Goal: Task Accomplishment & Management: Complete application form

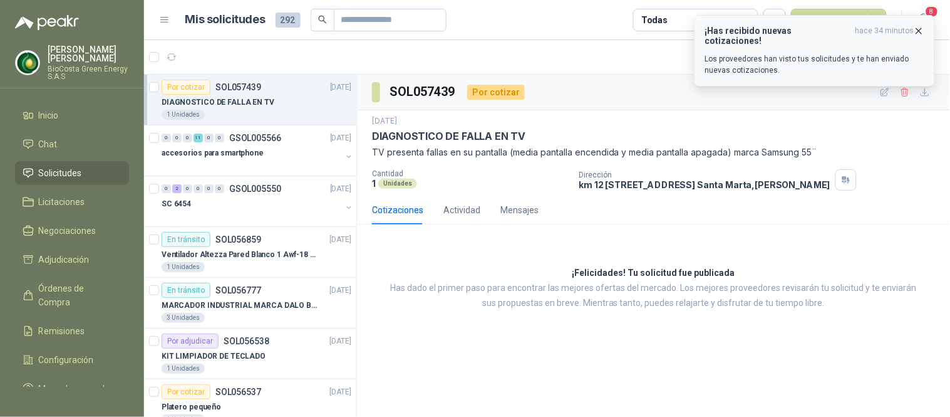
click at [797, 55] on p "Los proveedores han visto tus solicitudes y te han enviado nuevas cotizaciones." at bounding box center [814, 64] width 219 height 23
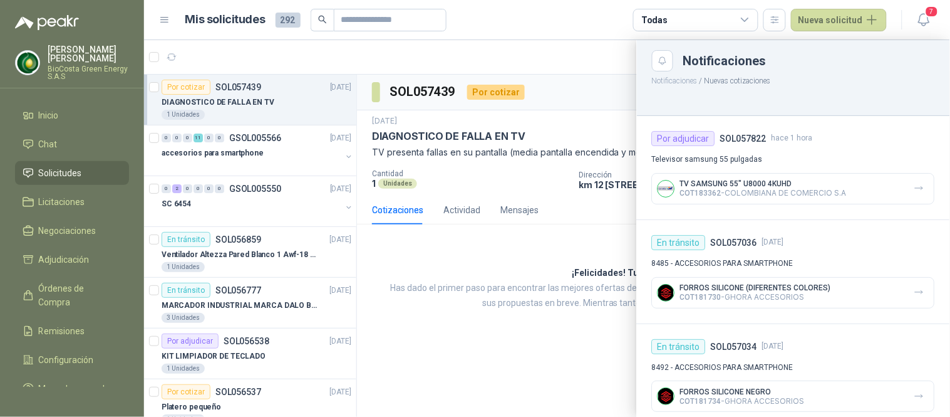
click at [227, 86] on div at bounding box center [547, 228] width 806 height 376
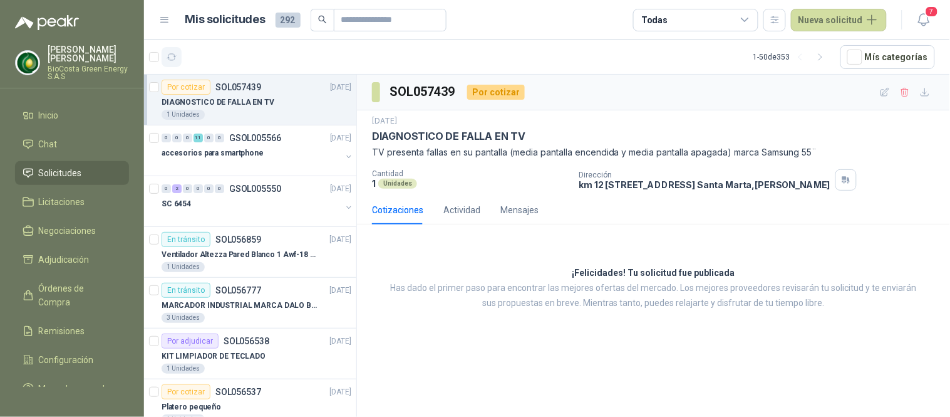
click at [172, 54] on icon "button" at bounding box center [172, 57] width 11 height 11
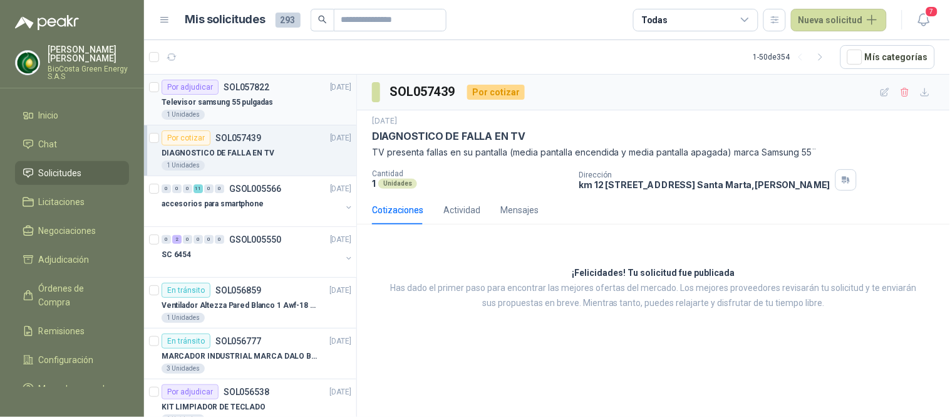
click at [266, 105] on div "Televisor samsung 55 pulgadas" at bounding box center [257, 102] width 190 height 15
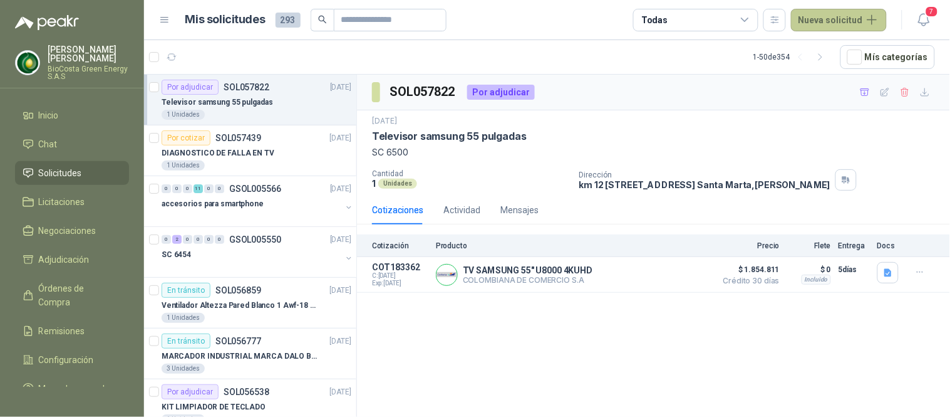
click at [829, 23] on button "Nueva solicitud" at bounding box center [839, 20] width 96 height 23
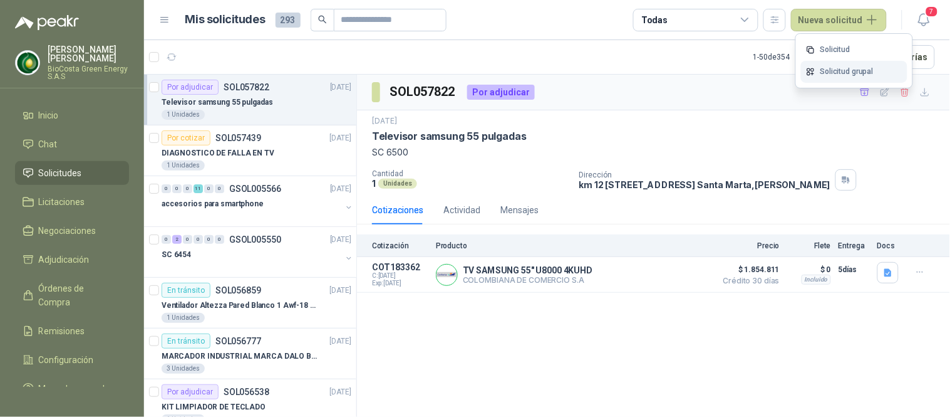
click at [822, 70] on link "Solicitud grupal" at bounding box center [854, 72] width 106 height 22
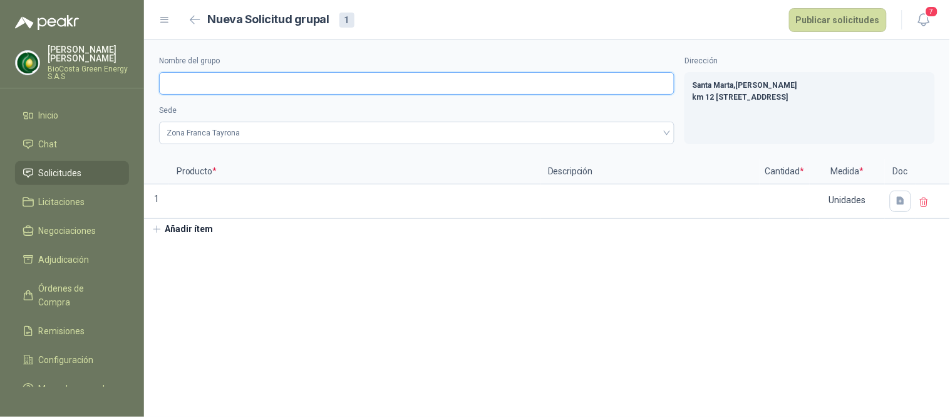
click at [295, 90] on input "Nombre del grupo" at bounding box center [417, 83] width 516 height 23
type input "*"
type input "*******"
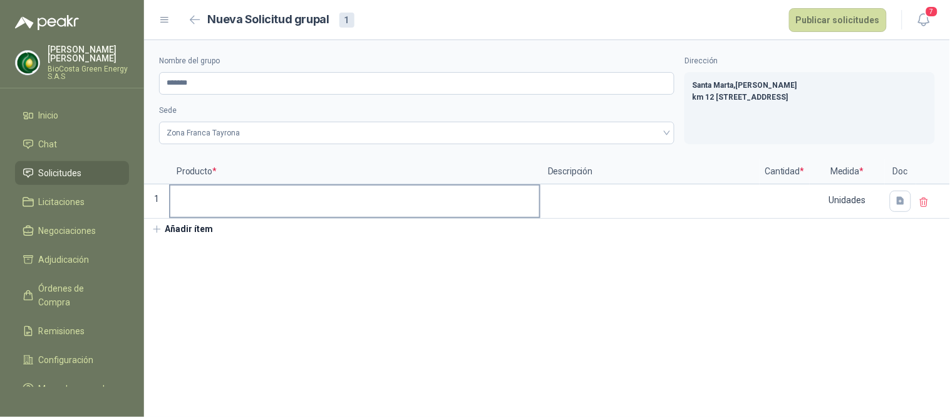
click at [247, 204] on input at bounding box center [354, 197] width 369 height 24
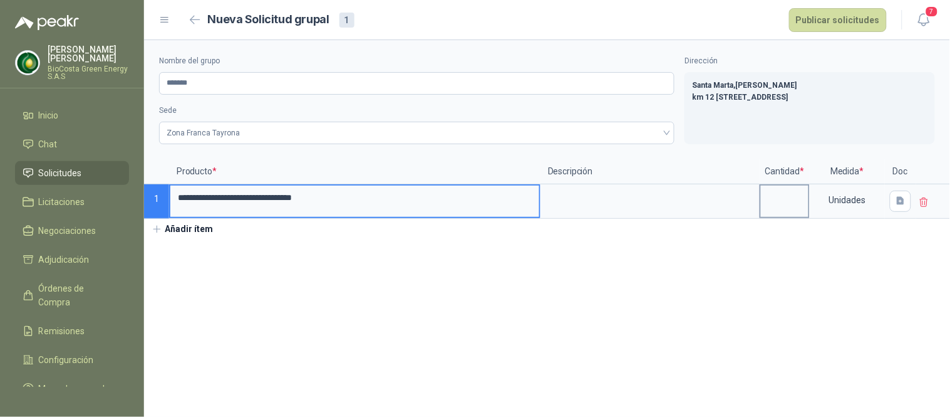
click at [775, 198] on input at bounding box center [785, 197] width 48 height 24
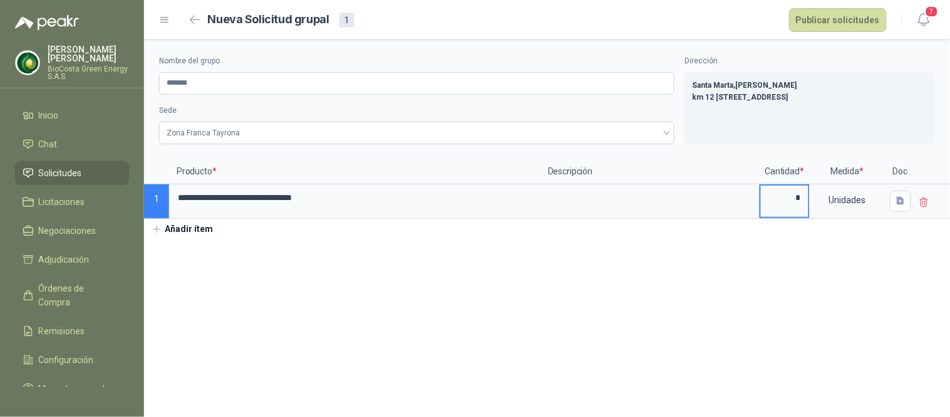
type input "*"
click at [197, 234] on button "Añadir ítem" at bounding box center [182, 229] width 77 height 21
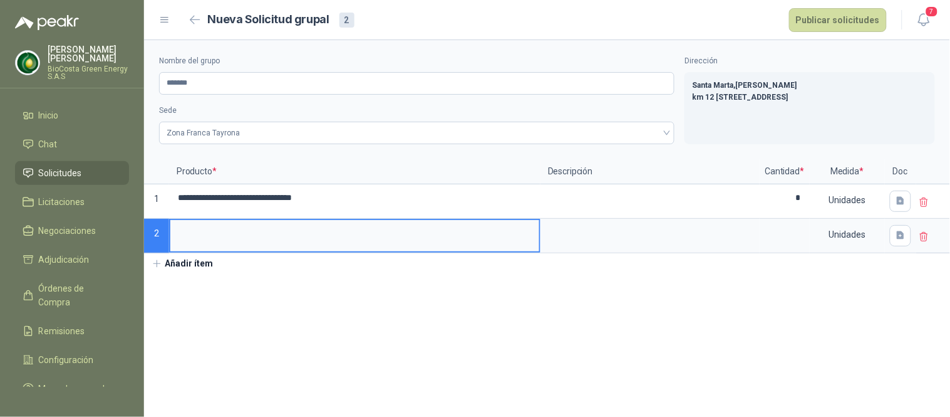
click at [205, 234] on input at bounding box center [354, 232] width 369 height 24
click at [314, 241] on input at bounding box center [354, 232] width 369 height 24
click at [787, 249] on label at bounding box center [785, 235] width 48 height 31
click at [539, 244] on input "**********" at bounding box center [354, 232] width 369 height 24
type input "**********"
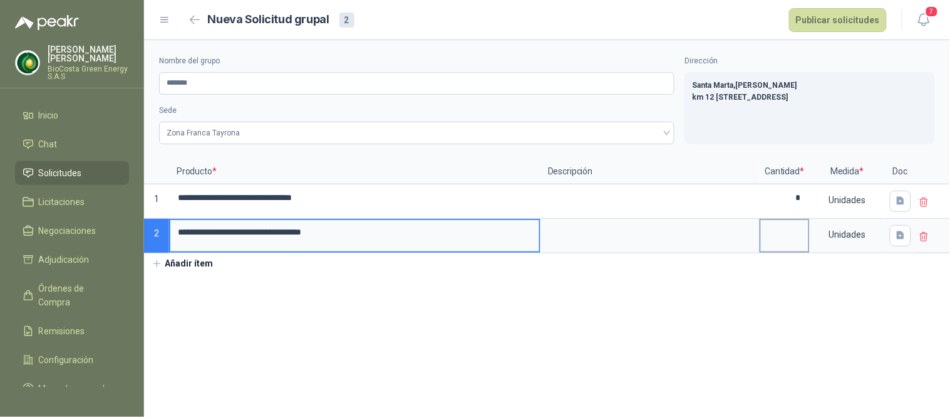
click at [792, 231] on input at bounding box center [785, 232] width 48 height 24
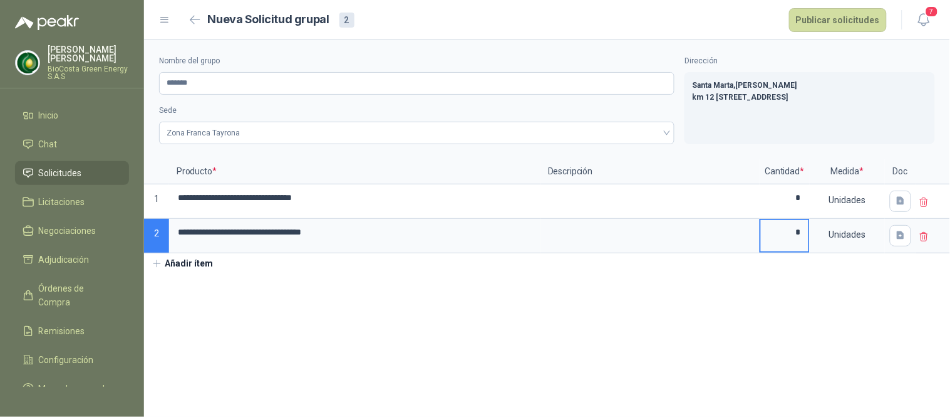
type input "*"
click at [527, 308] on section "**********" at bounding box center [547, 228] width 806 height 376
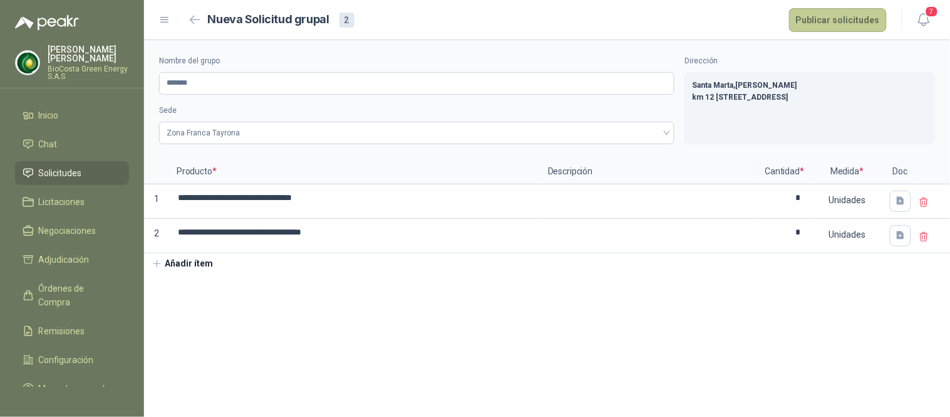
click at [807, 15] on button "Publicar solicitudes" at bounding box center [838, 20] width 98 height 24
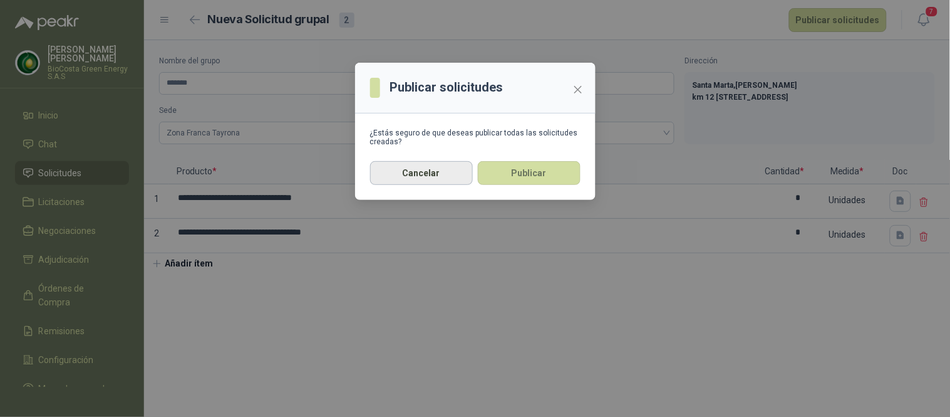
click at [445, 166] on button "Cancelar" at bounding box center [421, 173] width 103 height 24
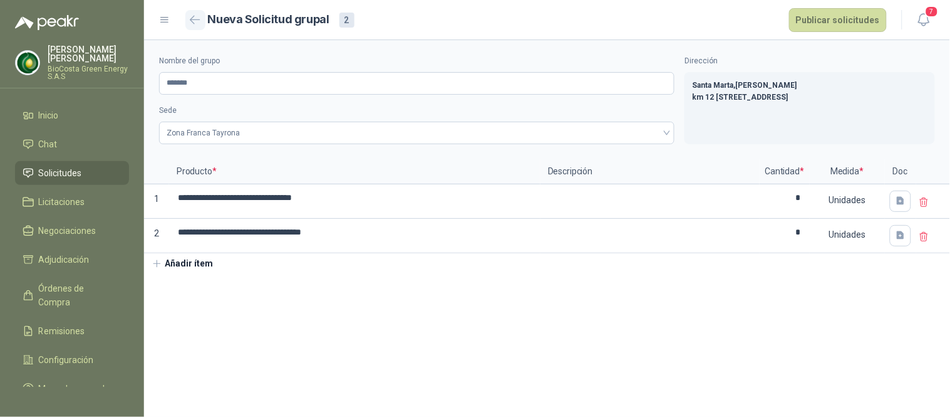
click at [196, 20] on icon "button" at bounding box center [195, 19] width 11 height 9
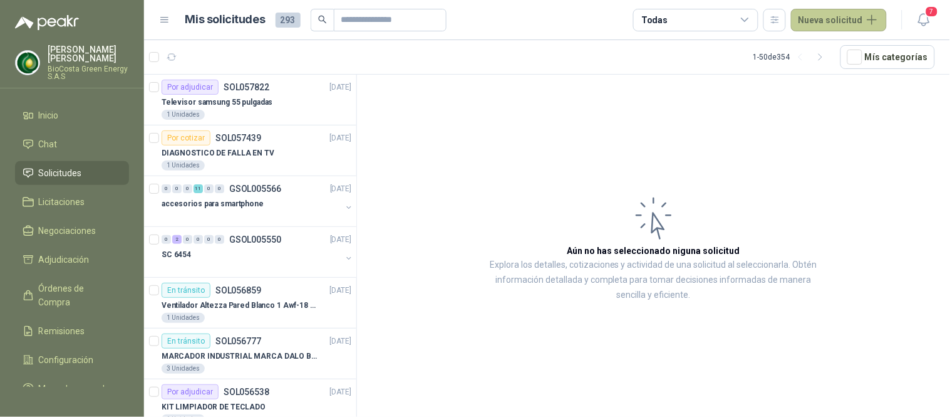
click at [822, 23] on button "Nueva solicitud" at bounding box center [839, 20] width 96 height 23
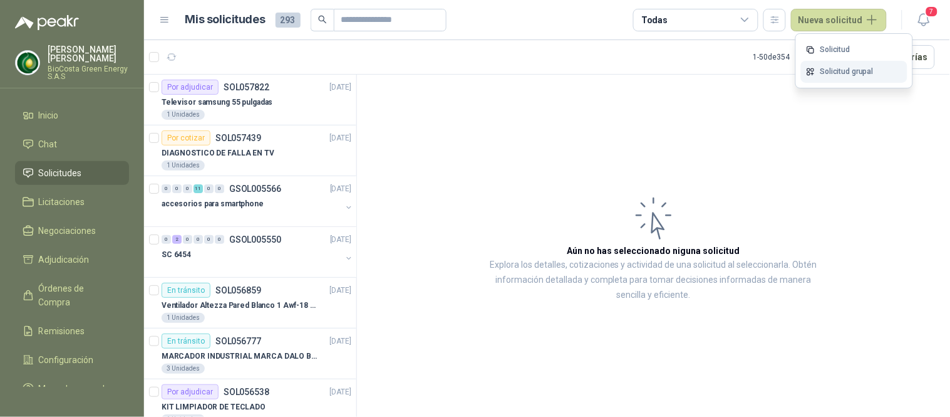
click at [843, 77] on link "Solicitud grupal" at bounding box center [854, 72] width 106 height 22
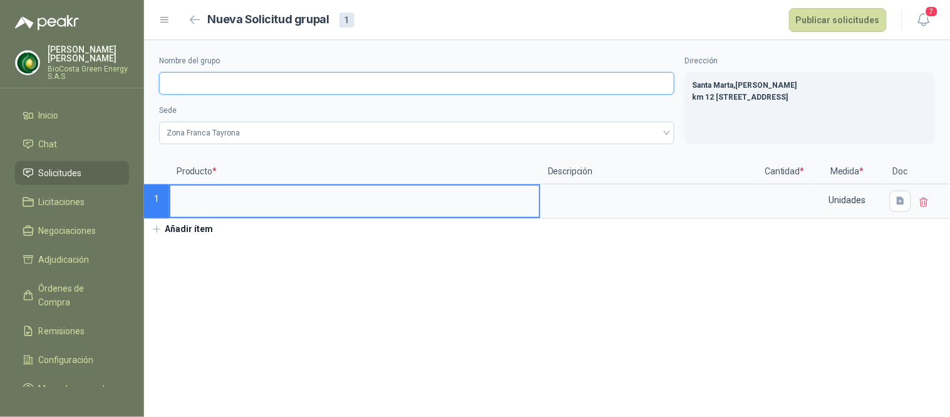
click at [247, 75] on input "Nombre del grupo" at bounding box center [417, 83] width 516 height 23
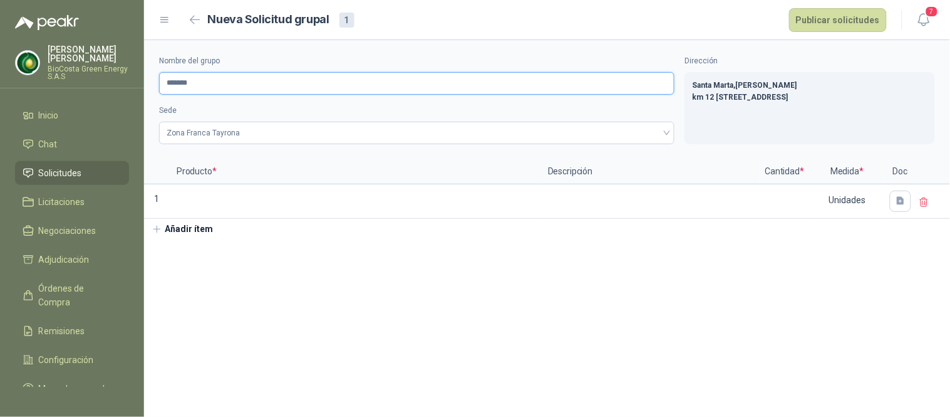
type input "*******"
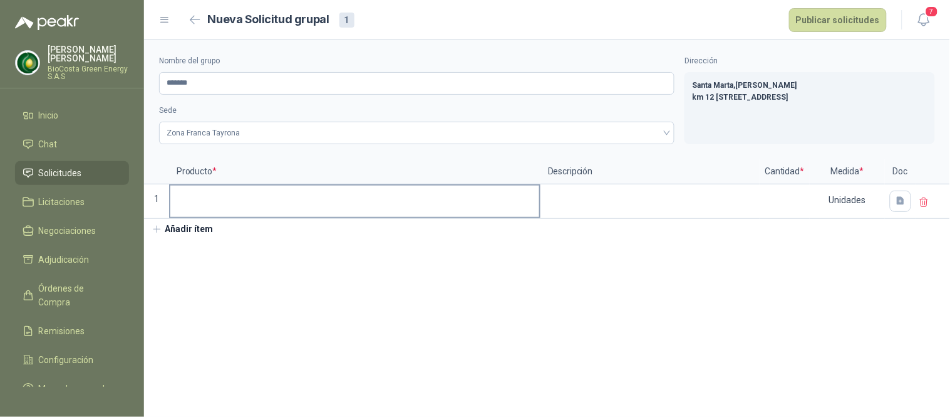
click at [205, 213] on label at bounding box center [354, 200] width 369 height 31
click at [205, 210] on input at bounding box center [354, 197] width 369 height 24
click at [309, 199] on input at bounding box center [354, 197] width 369 height 24
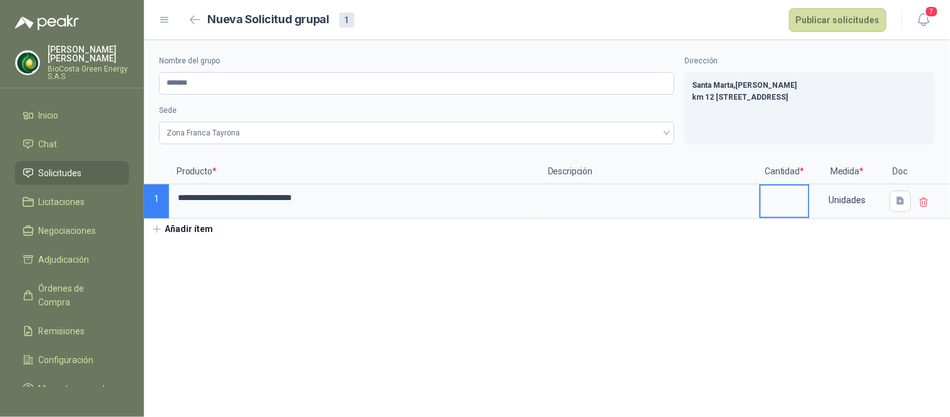
click at [774, 193] on input at bounding box center [785, 197] width 48 height 24
type input "*"
click at [194, 227] on button "Añadir ítem" at bounding box center [182, 229] width 77 height 21
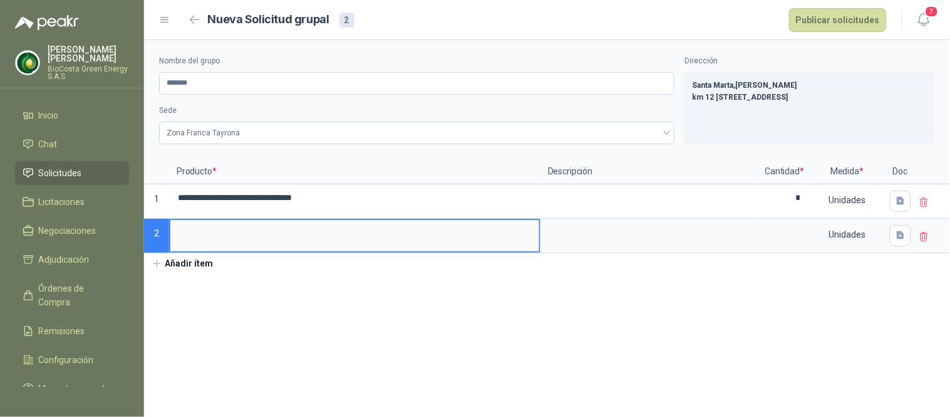
click at [214, 234] on input at bounding box center [354, 232] width 369 height 24
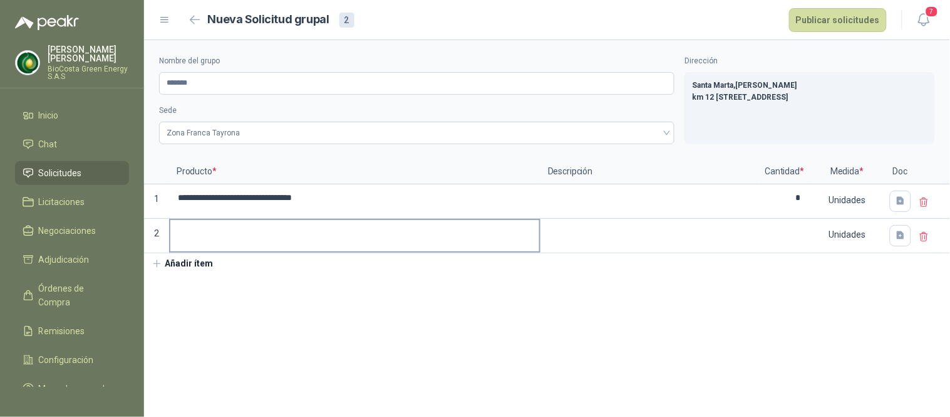
click at [340, 239] on input at bounding box center [354, 232] width 369 height 24
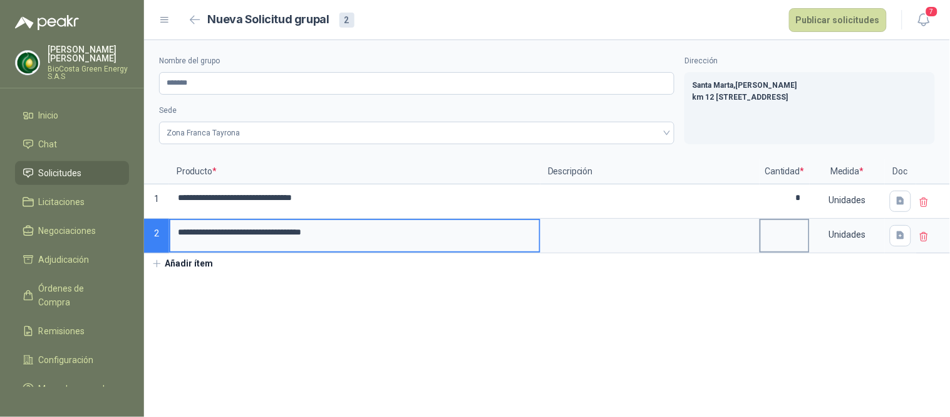
click at [794, 235] on input at bounding box center [785, 232] width 48 height 24
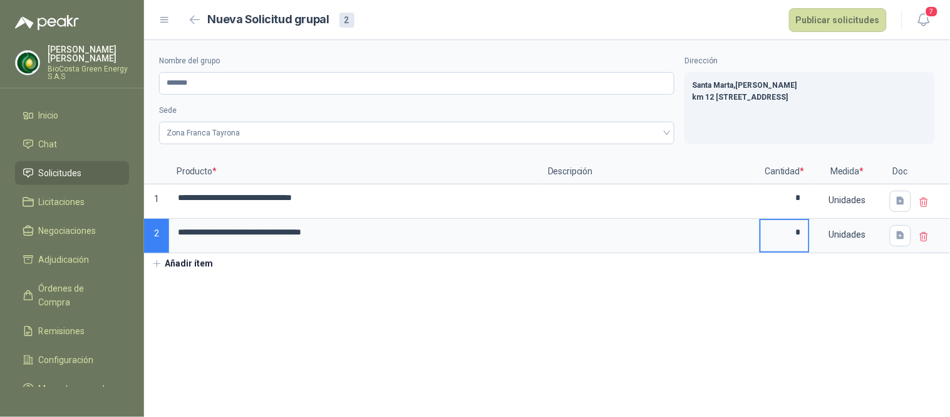
type input "*"
click at [508, 318] on section "**********" at bounding box center [547, 228] width 806 height 376
click at [506, 320] on section "**********" at bounding box center [547, 228] width 806 height 376
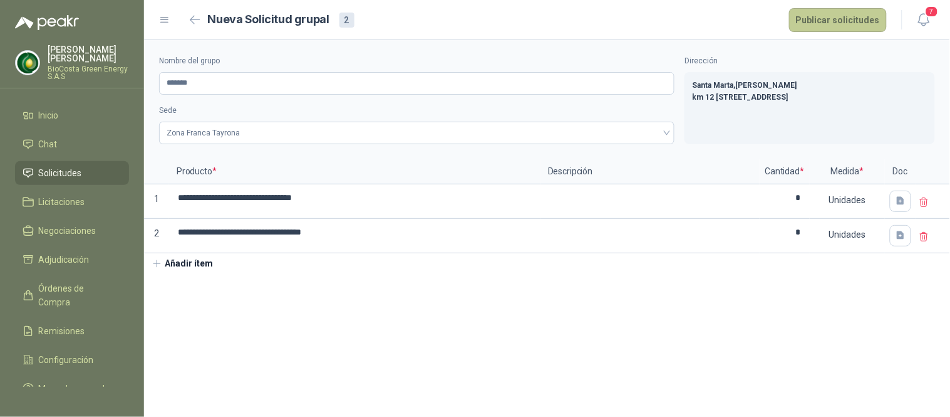
click at [812, 17] on button "Publicar solicitudes" at bounding box center [838, 20] width 98 height 24
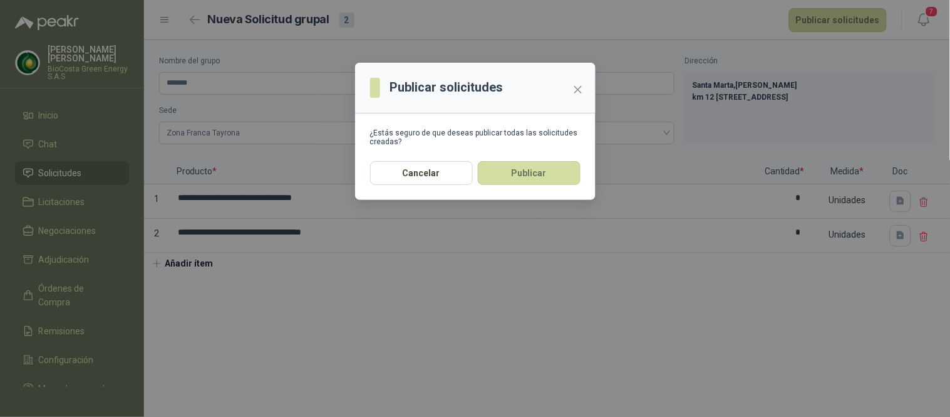
click at [541, 189] on div "Cancelar Publicar" at bounding box center [475, 180] width 241 height 39
click at [523, 177] on button "Publicar" at bounding box center [529, 173] width 103 height 24
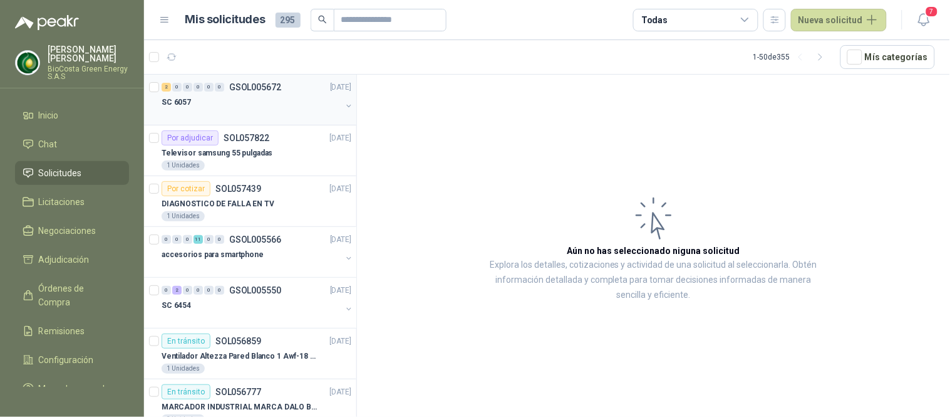
click at [289, 100] on div "SC 6057" at bounding box center [252, 102] width 180 height 15
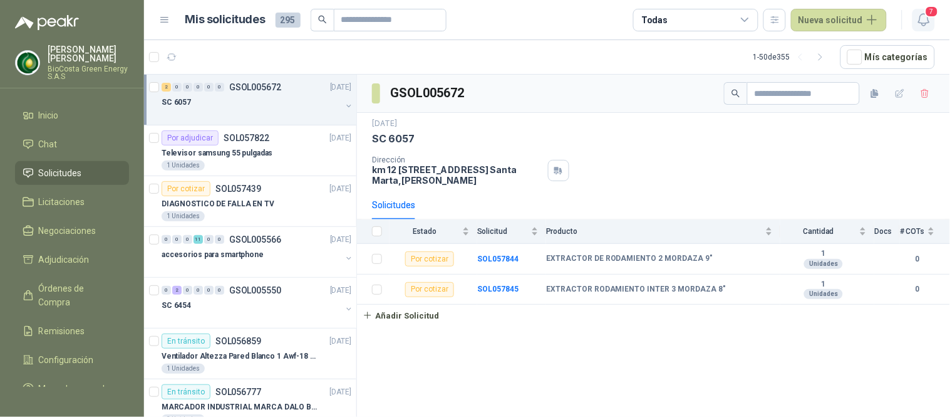
click at [923, 19] on icon "button" at bounding box center [924, 20] width 16 height 16
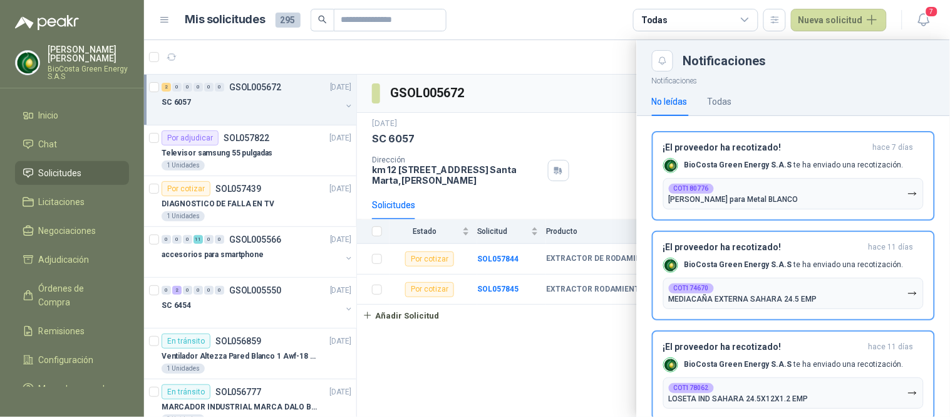
click at [504, 113] on div at bounding box center [547, 228] width 806 height 376
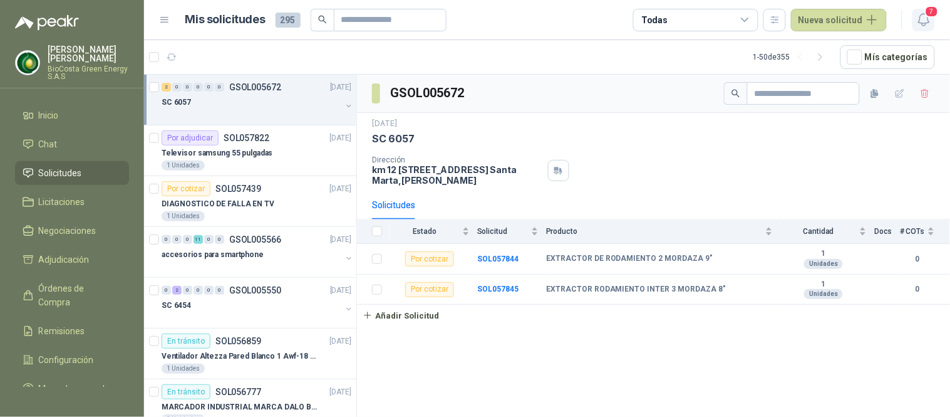
click at [930, 21] on icon "button" at bounding box center [924, 20] width 16 height 16
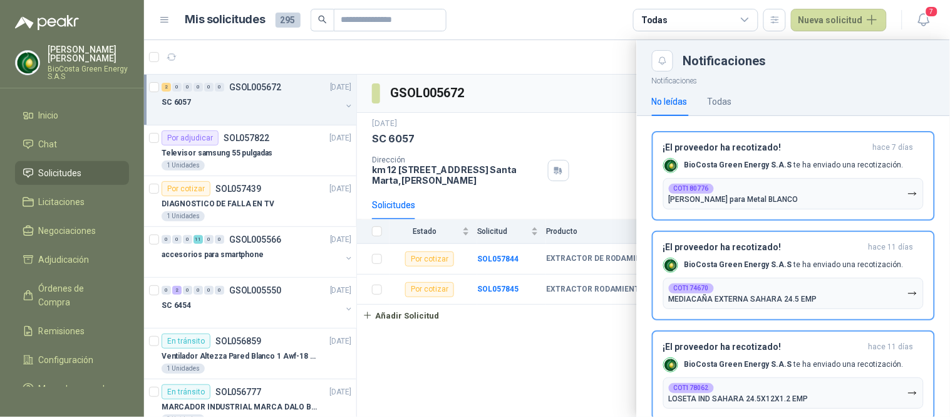
scroll to position [139, 0]
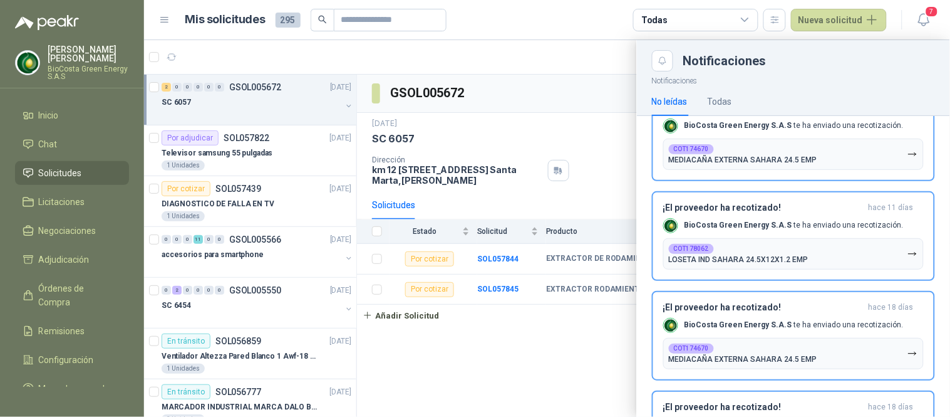
click at [540, 123] on div at bounding box center [547, 228] width 806 height 376
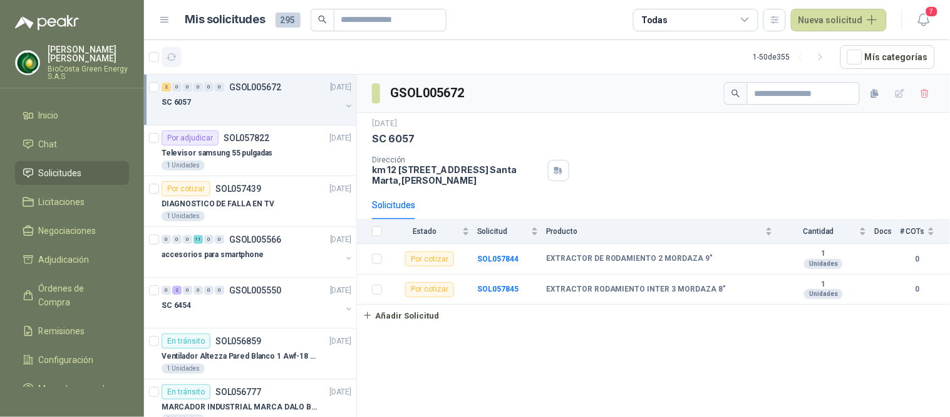
click at [167, 56] on icon "button" at bounding box center [172, 57] width 11 height 11
click at [169, 56] on icon "button" at bounding box center [172, 57] width 11 height 11
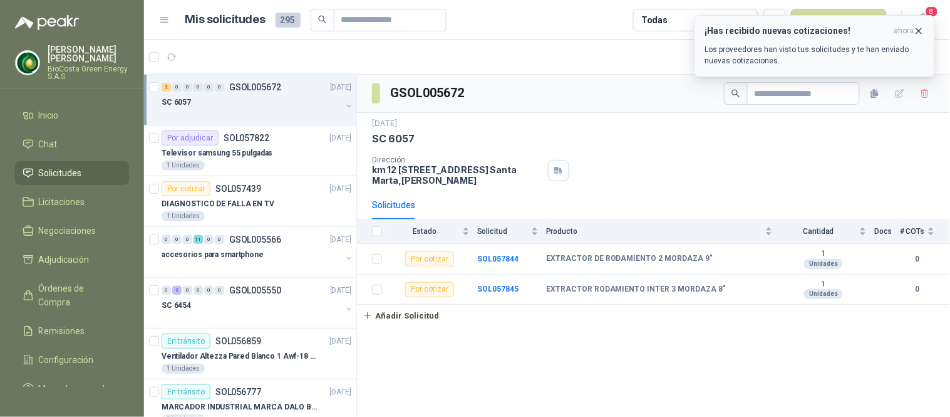
click at [725, 53] on p "Los proveedores han visto tus solicitudes y te han enviado nuevas cotizaciones." at bounding box center [814, 55] width 219 height 23
click at [858, 41] on div "¡Has recibido nuevas cotizaciones! ahora Los proveedores han visto tus solicitu…" at bounding box center [814, 46] width 219 height 41
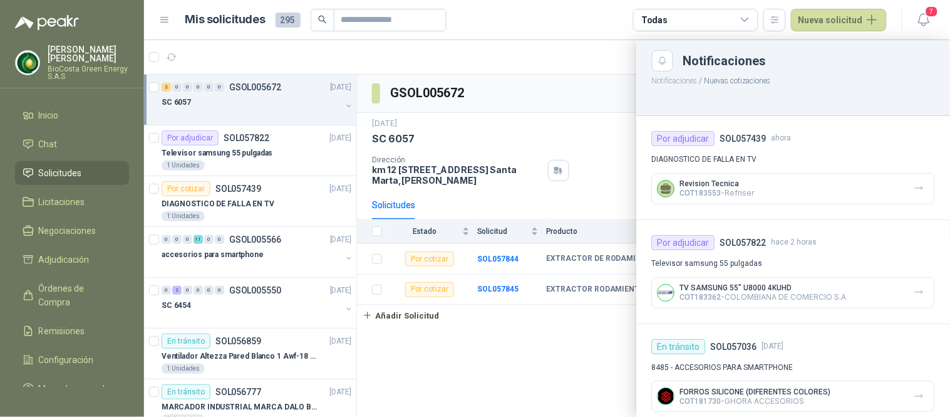
click at [758, 180] on div "Revision Tecnica COT183553 - Refriser" at bounding box center [793, 188] width 283 height 31
click at [915, 187] on icon "button" at bounding box center [920, 188] width 11 height 11
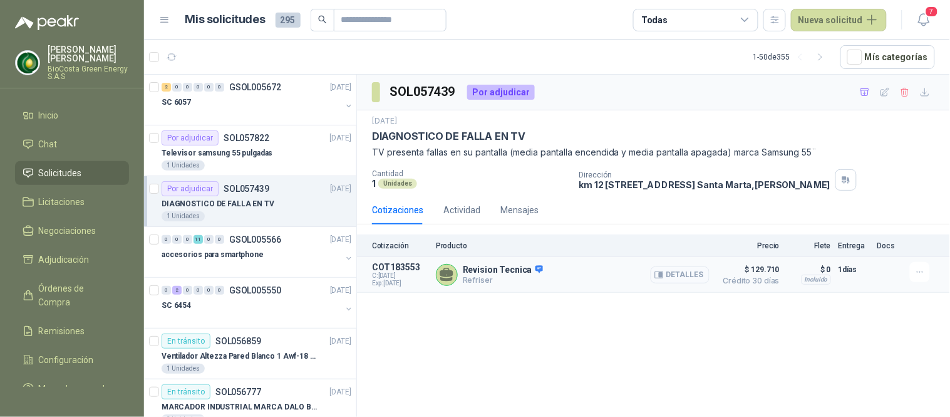
click at [697, 279] on button "Detalles" at bounding box center [680, 274] width 59 height 17
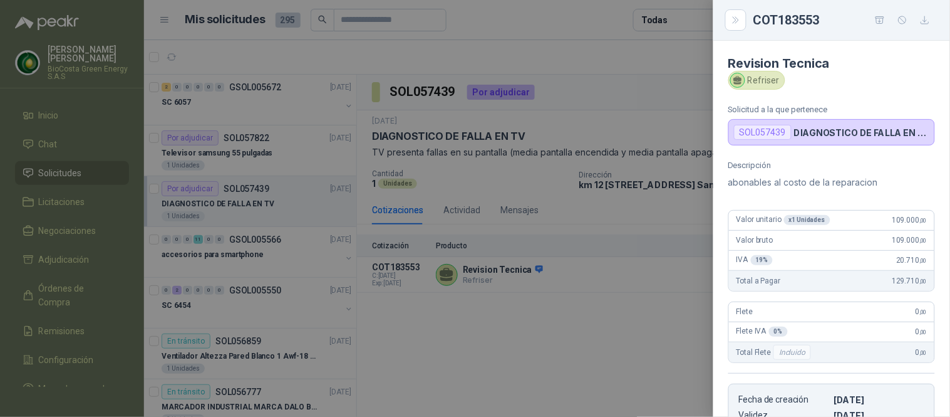
click at [638, 192] on div at bounding box center [475, 208] width 950 height 417
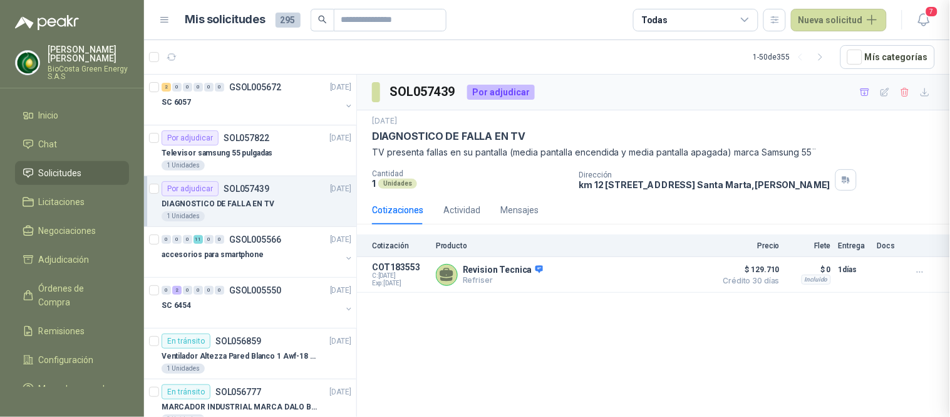
scroll to position [239, 0]
click at [682, 282] on button "Detalles" at bounding box center [680, 274] width 59 height 17
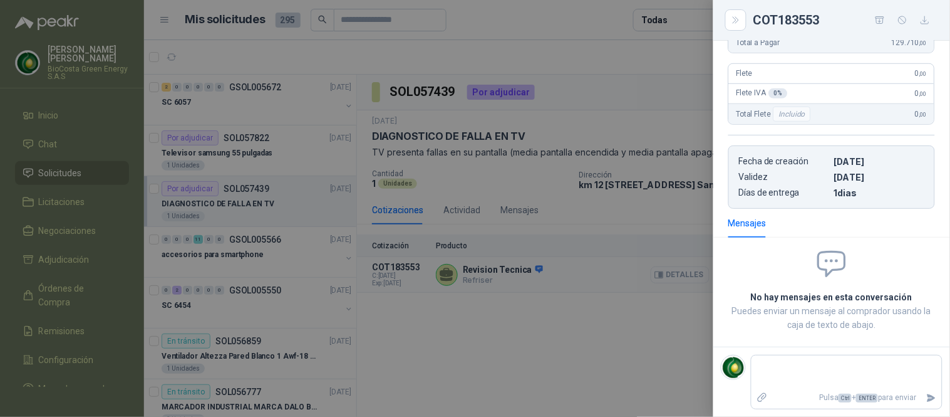
click at [682, 282] on div at bounding box center [475, 208] width 950 height 417
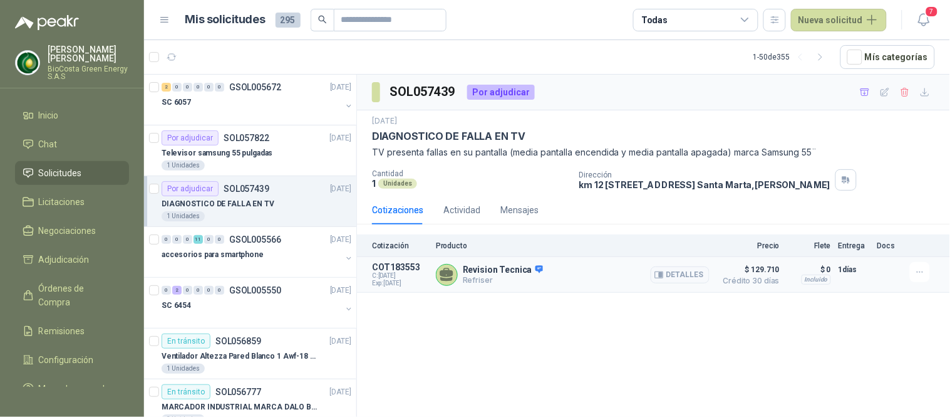
click at [536, 267] on icon at bounding box center [540, 269] width 8 height 8
click at [677, 271] on button "Detalles" at bounding box center [680, 274] width 59 height 17
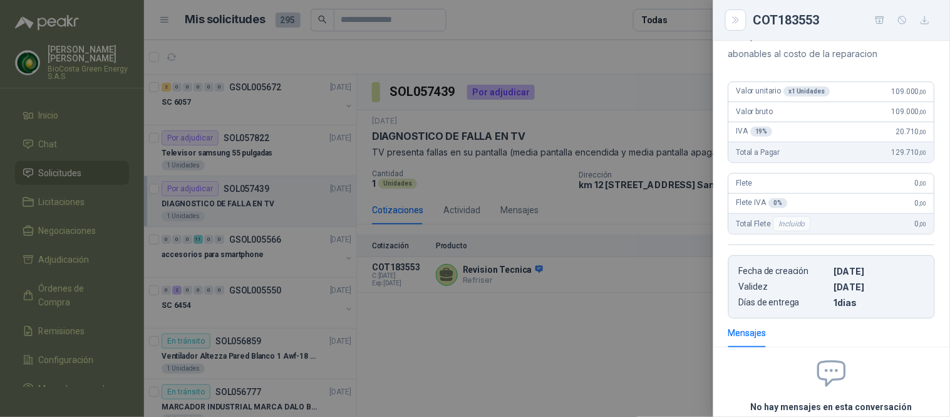
scroll to position [0, 0]
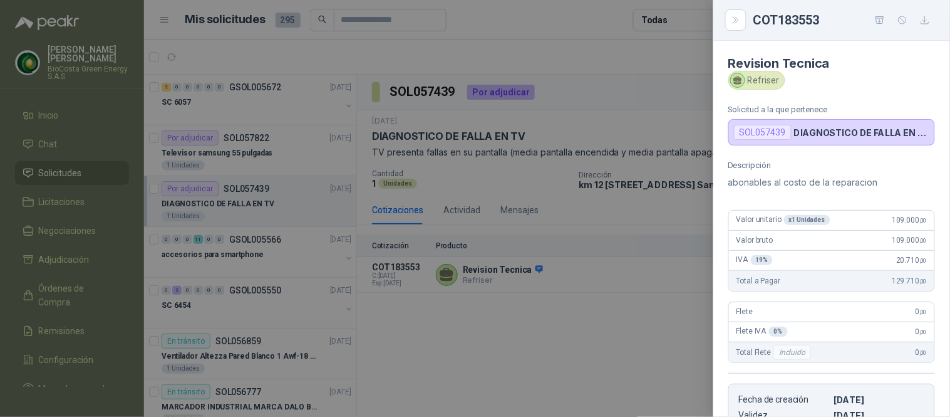
click at [648, 299] on div at bounding box center [475, 208] width 950 height 417
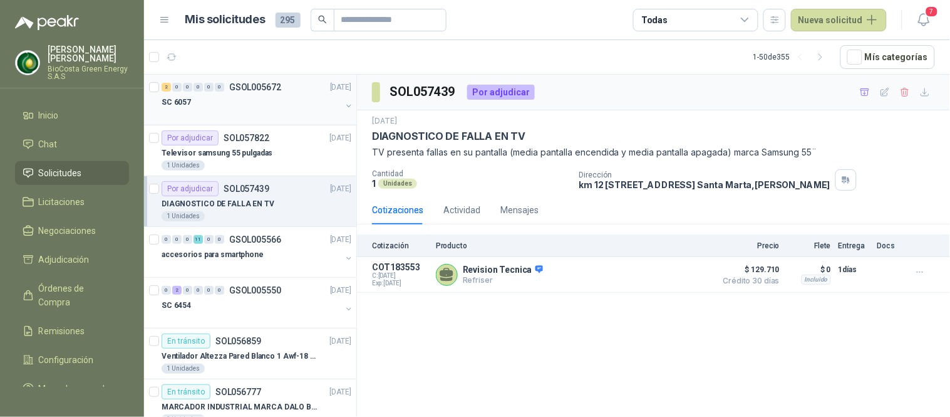
click at [277, 106] on div "SC 6057" at bounding box center [252, 102] width 180 height 15
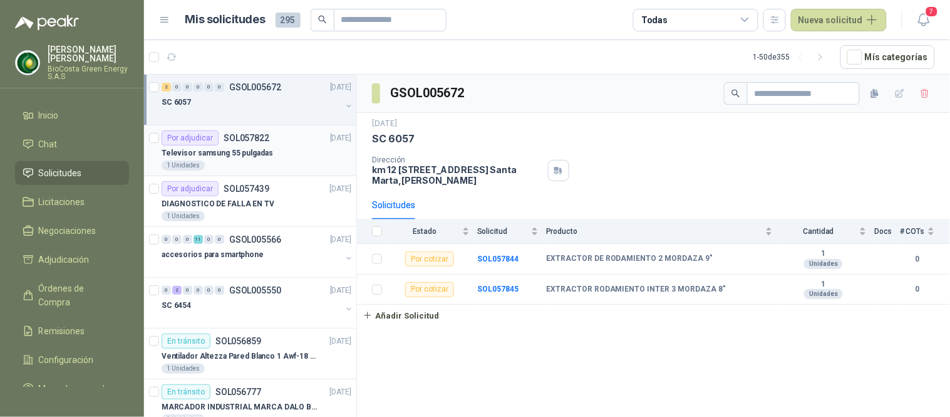
click at [241, 163] on div "1 Unidades" at bounding box center [257, 165] width 190 height 10
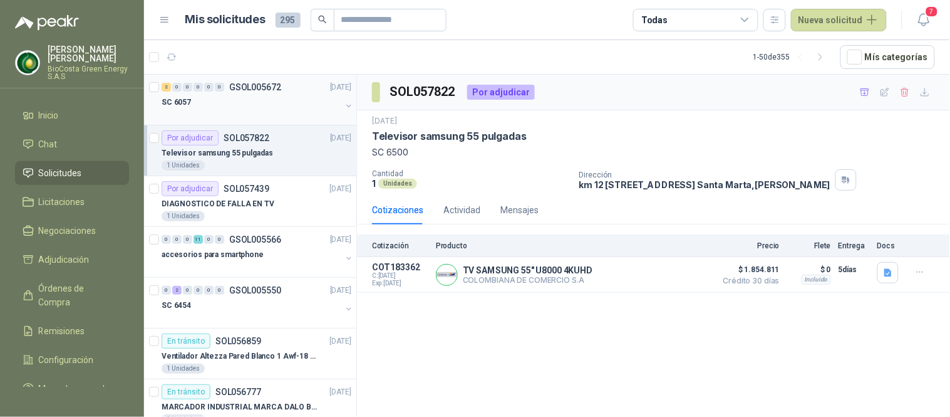
click at [238, 123] on div "2 0 0 0 0 0 GSOL005672 [DATE] SC 6057" at bounding box center [250, 100] width 212 height 51
click at [235, 113] on div at bounding box center [252, 115] width 180 height 10
